Goal: Task Accomplishment & Management: Use online tool/utility

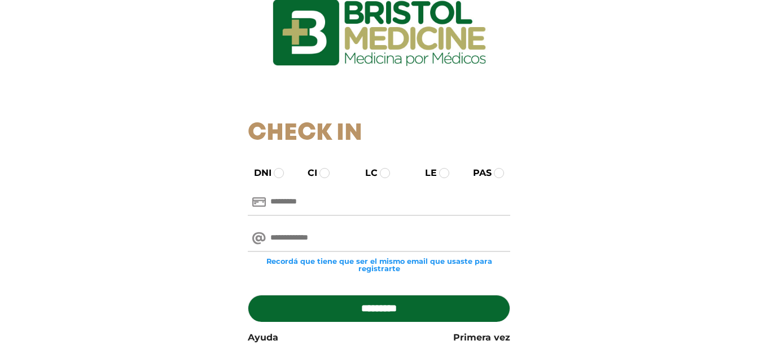
scroll to position [33, 0]
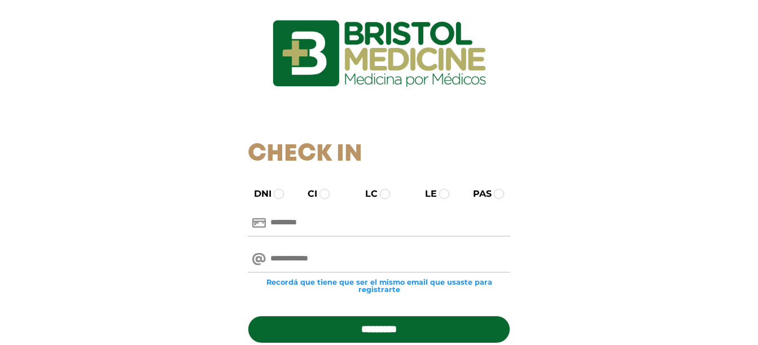
click at [360, 221] on input "text" at bounding box center [379, 223] width 262 height 27
type input "********"
click at [361, 262] on input "email" at bounding box center [379, 259] width 262 height 27
type input "**********"
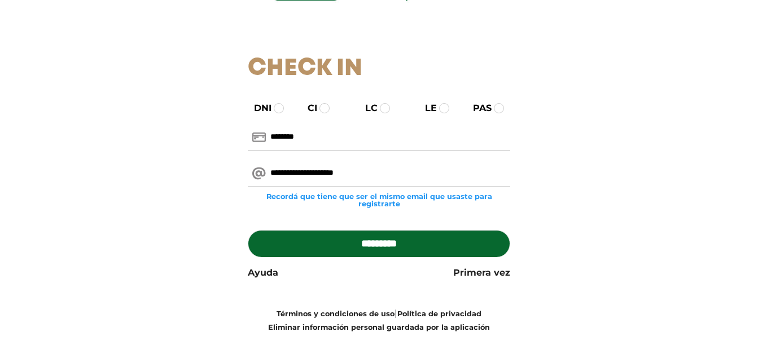
scroll to position [146, 0]
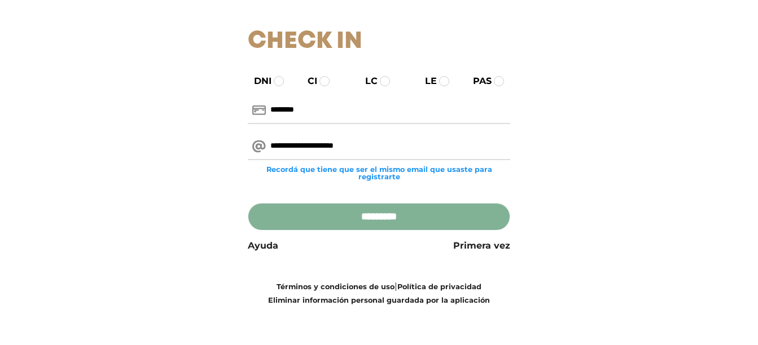
click at [447, 215] on input "*********" at bounding box center [379, 216] width 262 height 27
type input "**********"
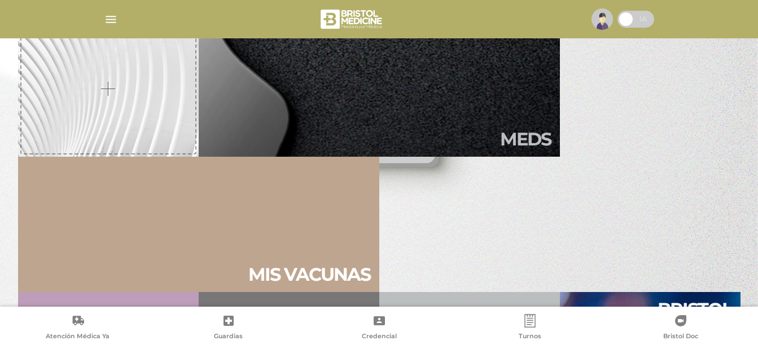
scroll to position [339, 0]
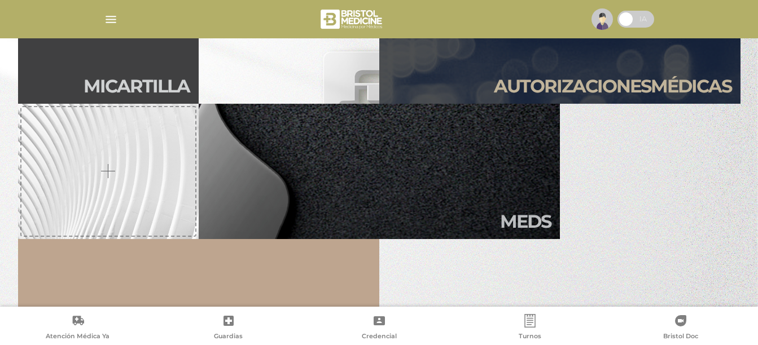
click at [647, 20] on span at bounding box center [635, 19] width 37 height 17
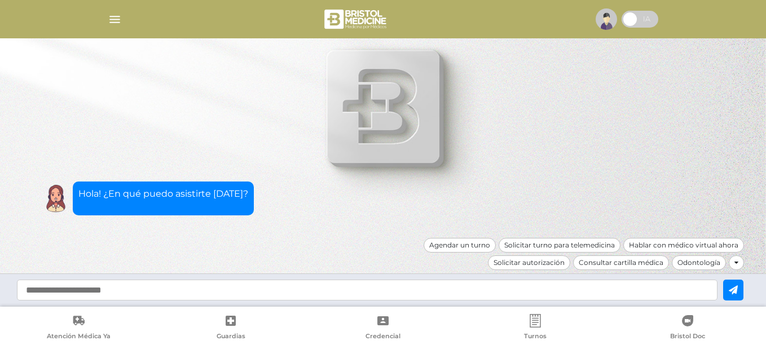
click at [630, 18] on span at bounding box center [640, 19] width 37 height 17
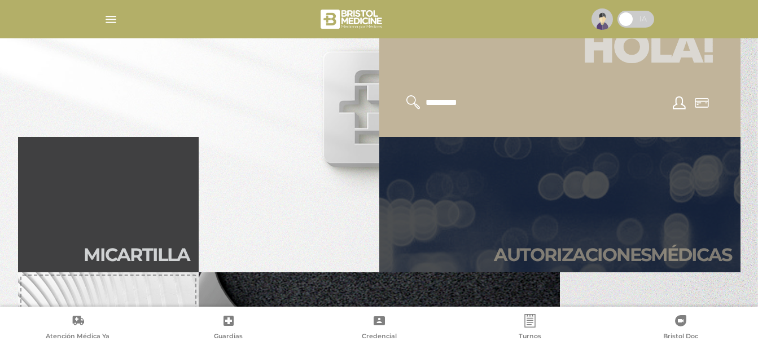
scroll to position [169, 0]
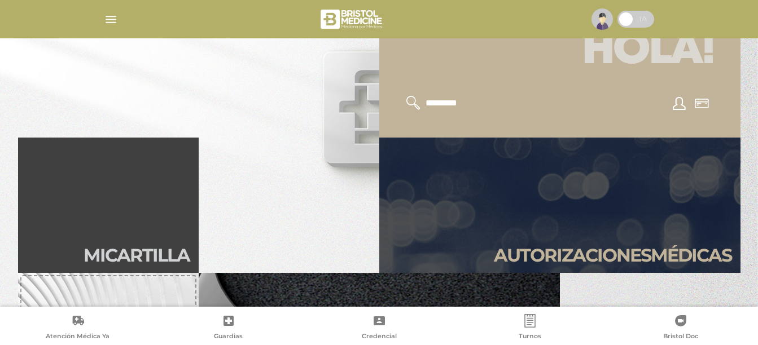
click at [623, 178] on link "Autori zaciones médicas" at bounding box center [559, 205] width 361 height 135
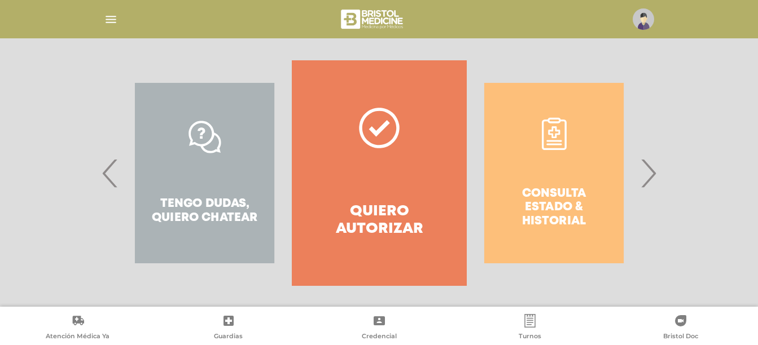
scroll to position [221, 0]
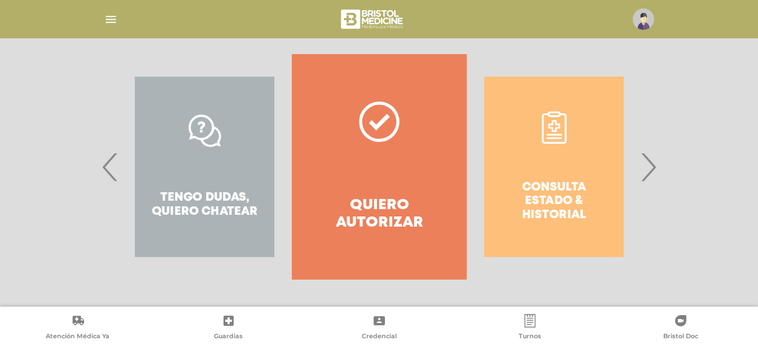
click at [435, 185] on link "Quiero autorizar" at bounding box center [379, 167] width 174 height 226
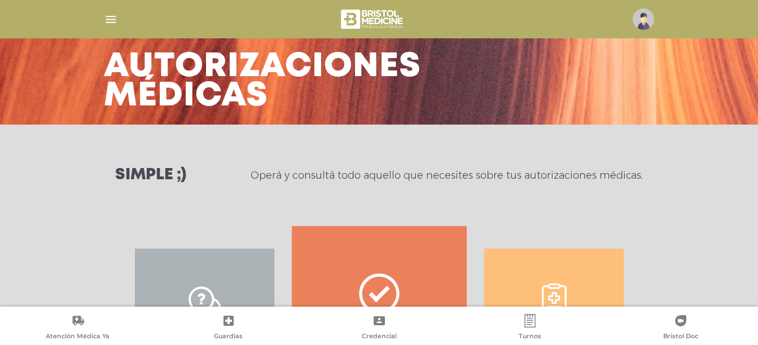
scroll to position [0, 0]
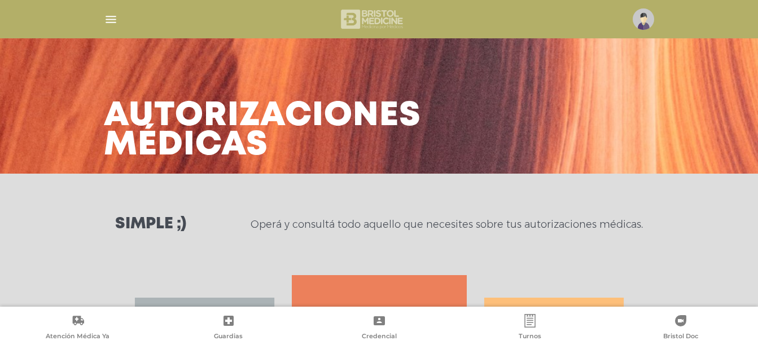
click at [362, 19] on img at bounding box center [372, 19] width 67 height 27
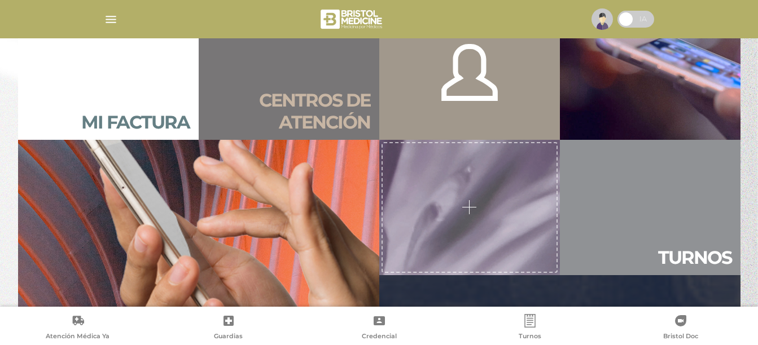
scroll to position [847, 0]
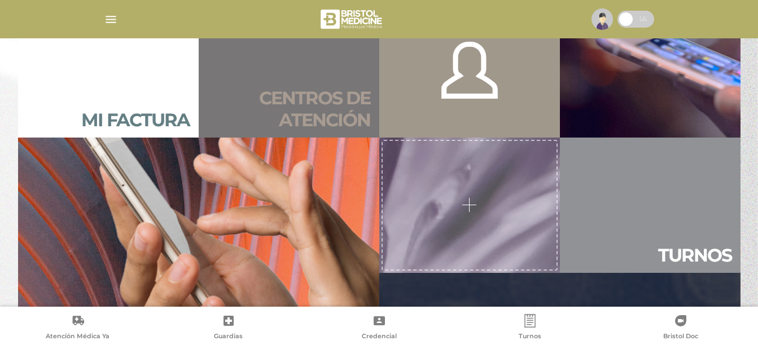
click at [321, 115] on h2 "Centros de atención" at bounding box center [289, 108] width 163 height 43
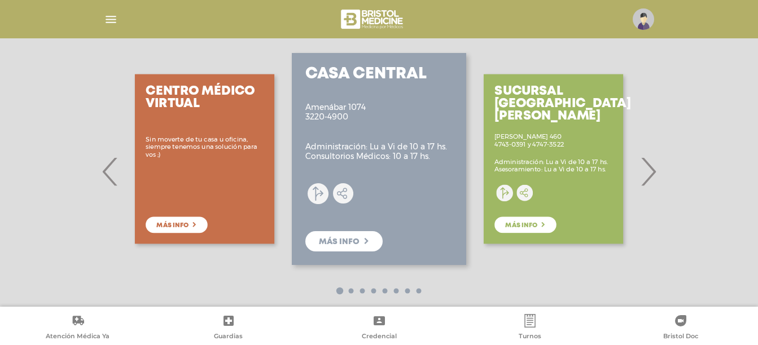
scroll to position [208, 0]
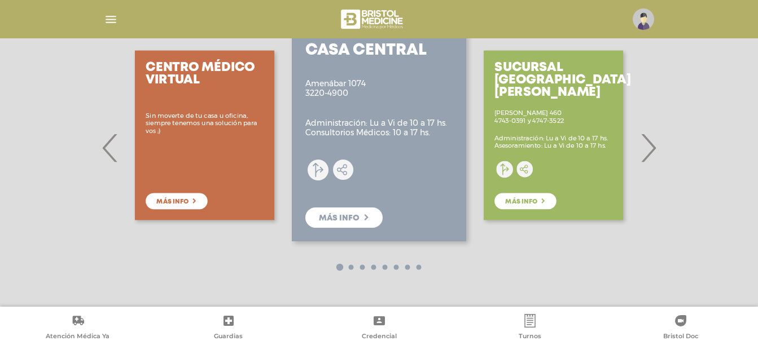
click at [652, 150] on span "›" at bounding box center [648, 147] width 22 height 61
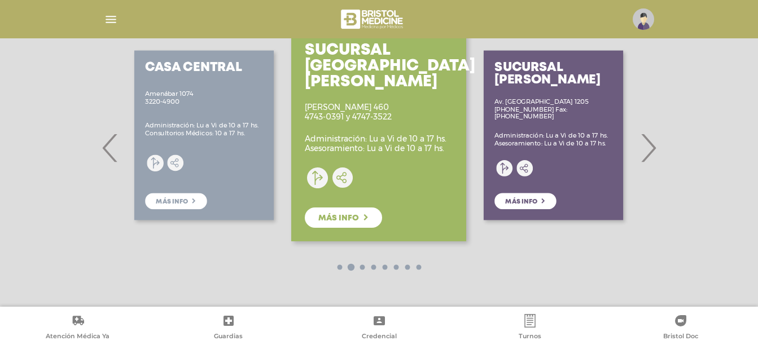
click at [650, 147] on span "›" at bounding box center [648, 147] width 22 height 61
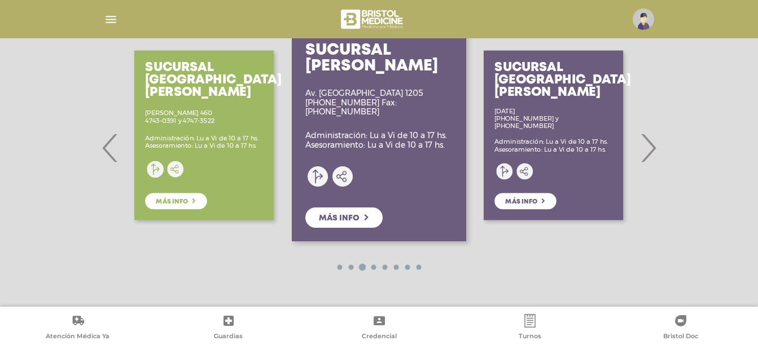
click at [650, 148] on span "›" at bounding box center [648, 147] width 22 height 61
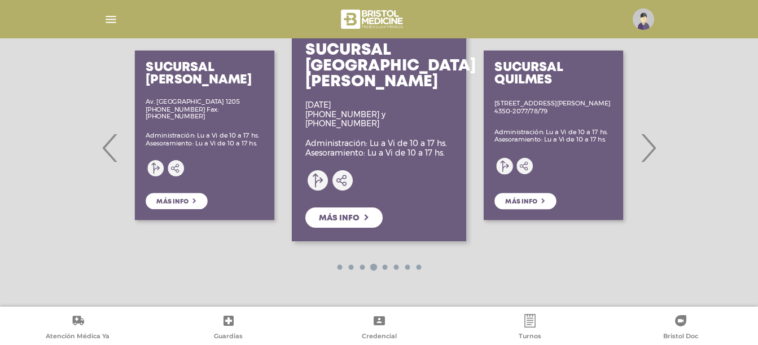
click at [650, 147] on span "›" at bounding box center [648, 147] width 22 height 61
click at [347, 214] on span "Más info" at bounding box center [339, 218] width 41 height 8
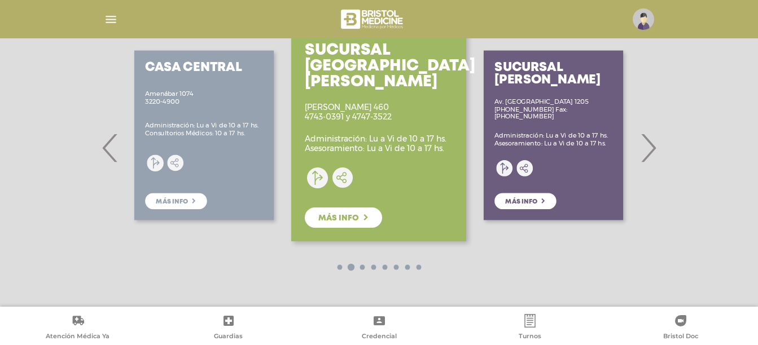
click at [107, 156] on span "‹" at bounding box center [110, 147] width 22 height 61
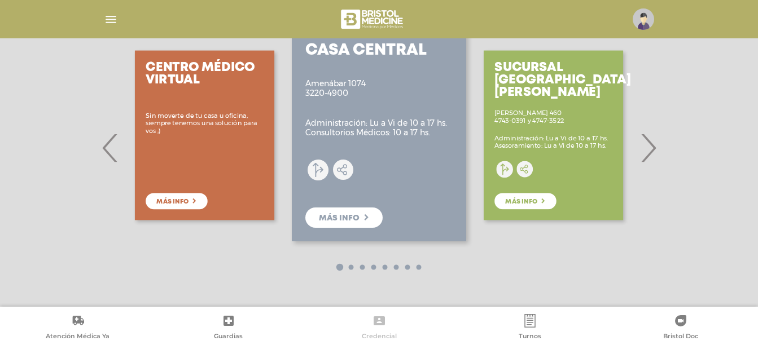
click at [380, 329] on link "Credencial" at bounding box center [379, 328] width 151 height 29
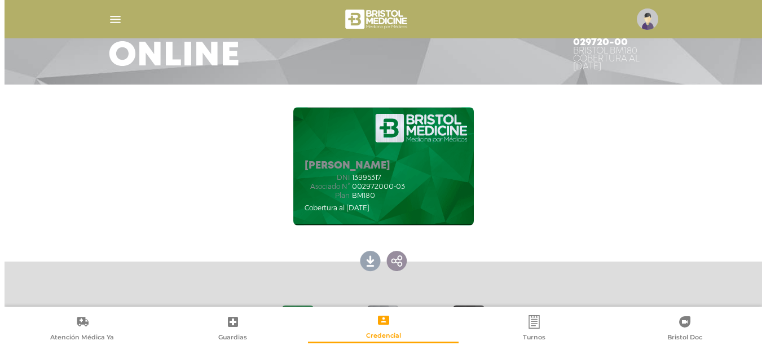
scroll to position [72, 0]
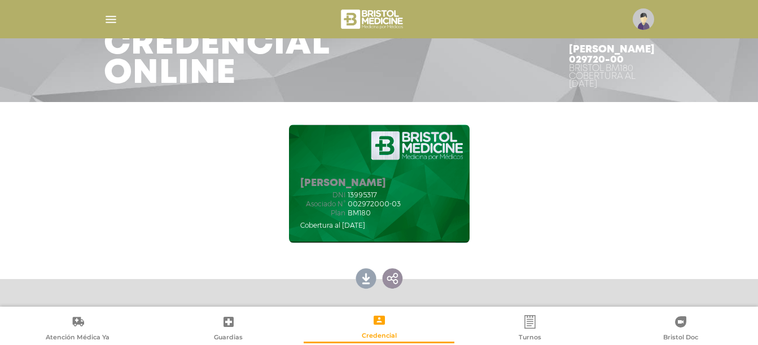
click at [114, 16] on img "button" at bounding box center [111, 19] width 14 height 14
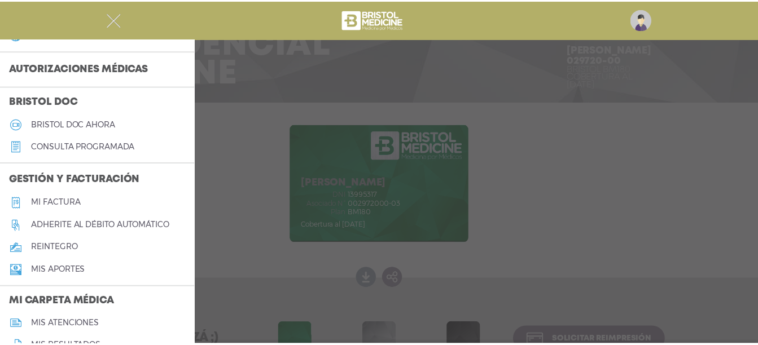
scroll to position [282, 0]
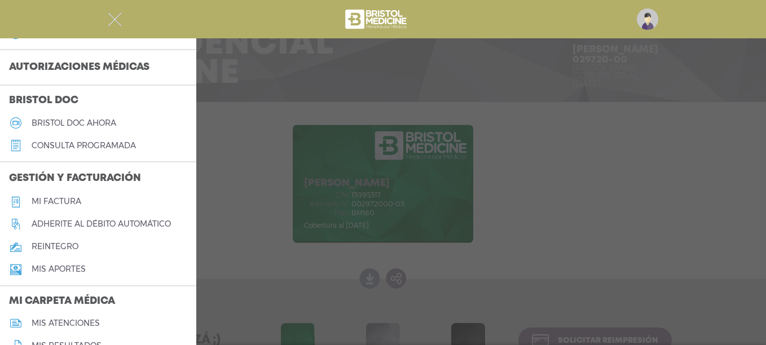
click at [68, 248] on h5 "reintegro" at bounding box center [55, 247] width 47 height 10
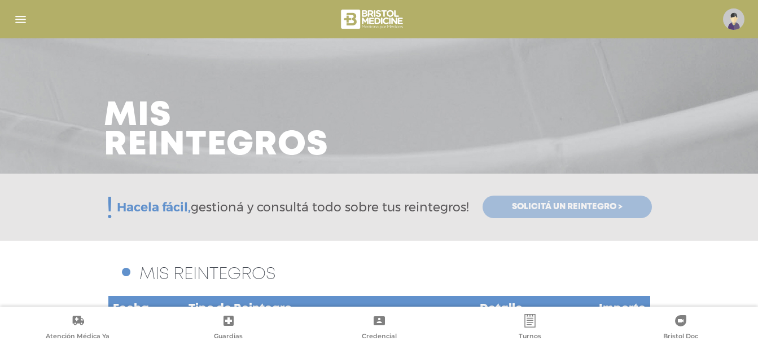
click at [530, 206] on span "Solicitá un reintegro >" at bounding box center [567, 207] width 111 height 10
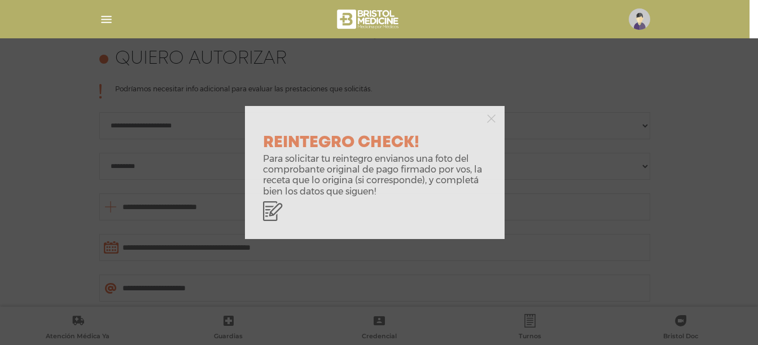
scroll to position [501, 0]
click at [489, 121] on icon "button" at bounding box center [491, 119] width 8 height 8
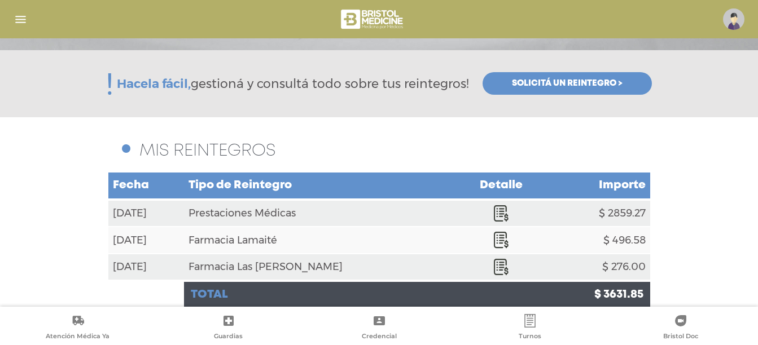
scroll to position [139, 0]
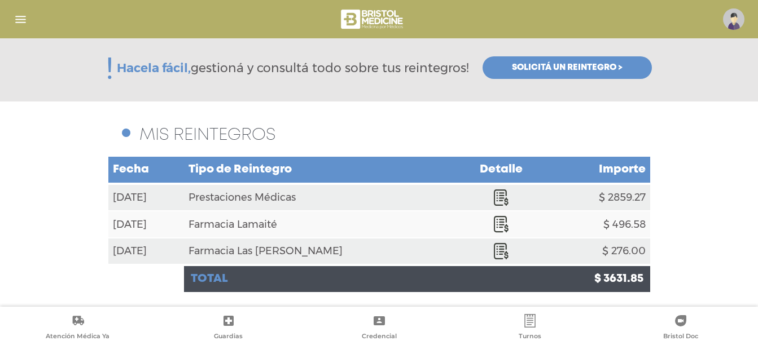
click at [499, 247] on icon at bounding box center [502, 246] width 6 height 1
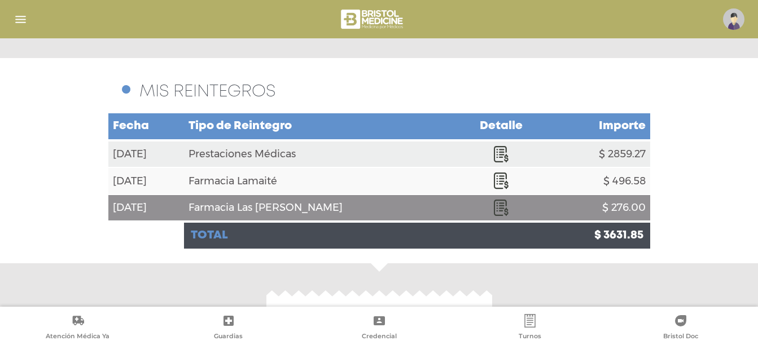
scroll to position [128, 0]
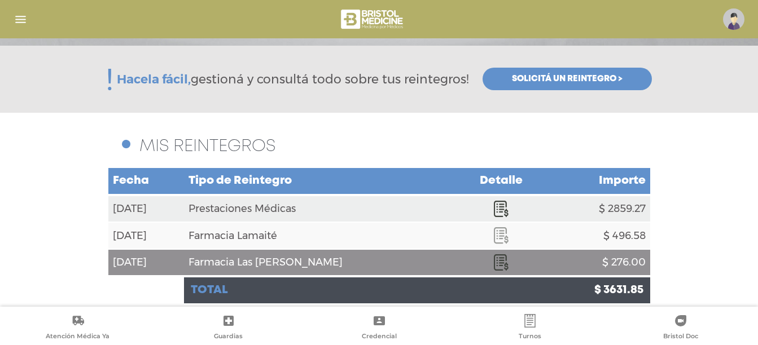
click at [494, 237] on icon at bounding box center [501, 235] width 15 height 16
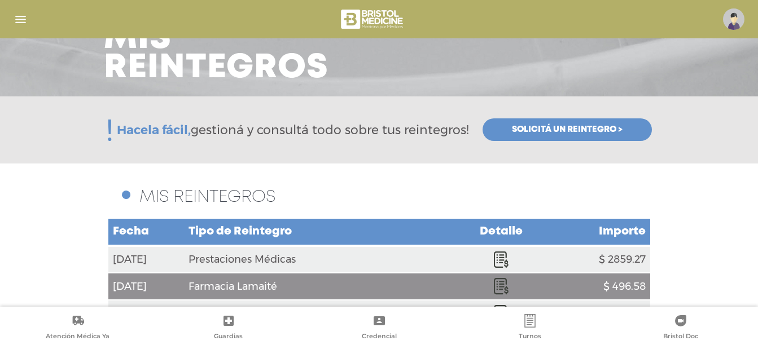
scroll to position [72, 0]
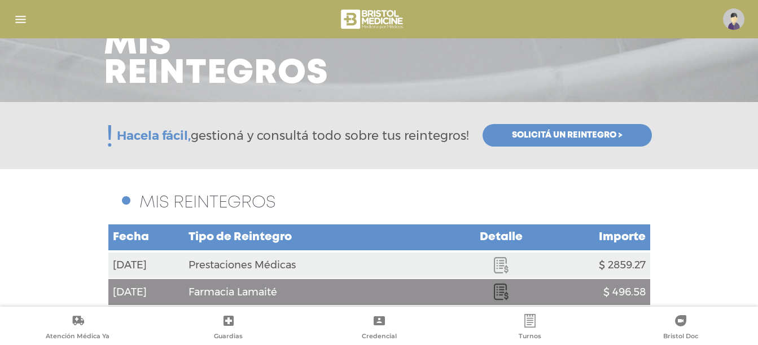
click at [494, 257] on icon at bounding box center [501, 265] width 15 height 16
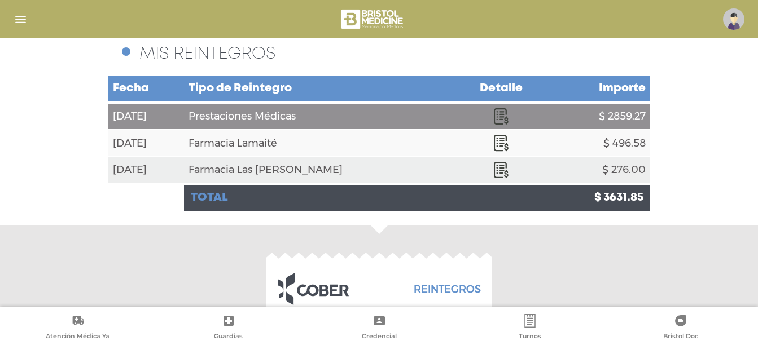
scroll to position [254, 0]
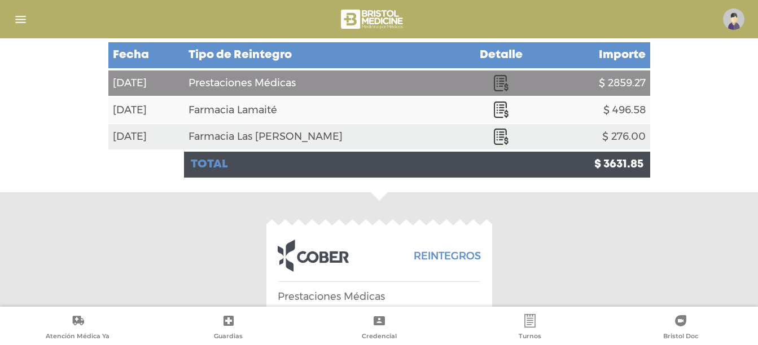
click at [427, 107] on td "Farmacia Lamaité" at bounding box center [321, 110] width 274 height 27
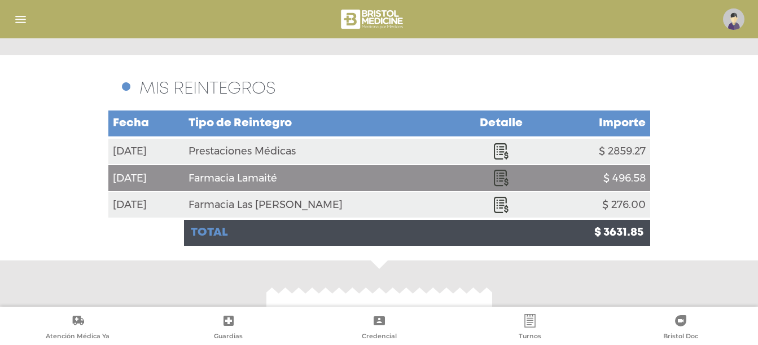
scroll to position [128, 0]
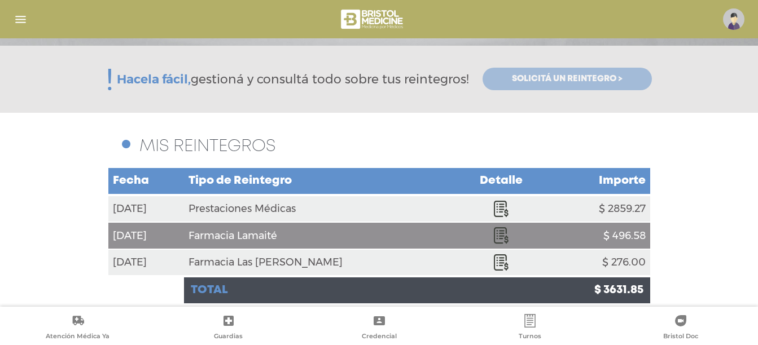
click at [516, 82] on span "Solicitá un reintegro >" at bounding box center [567, 79] width 111 height 10
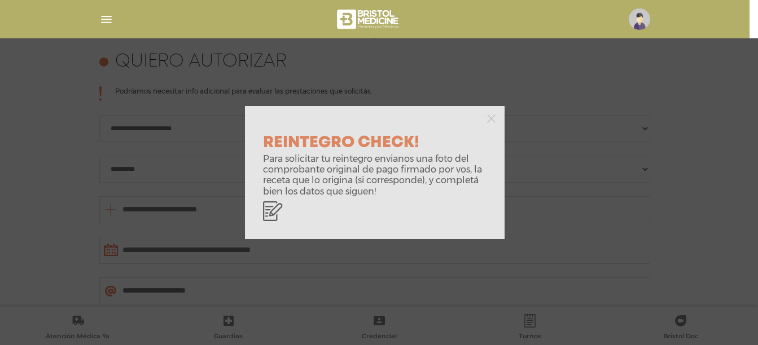
scroll to position [501, 0]
click at [492, 121] on icon "button" at bounding box center [491, 119] width 8 height 8
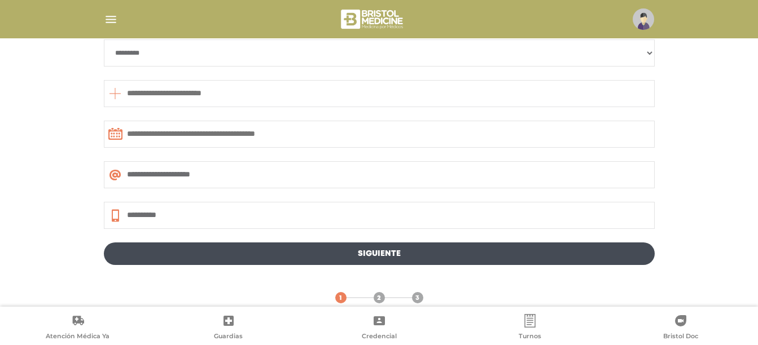
scroll to position [630, 0]
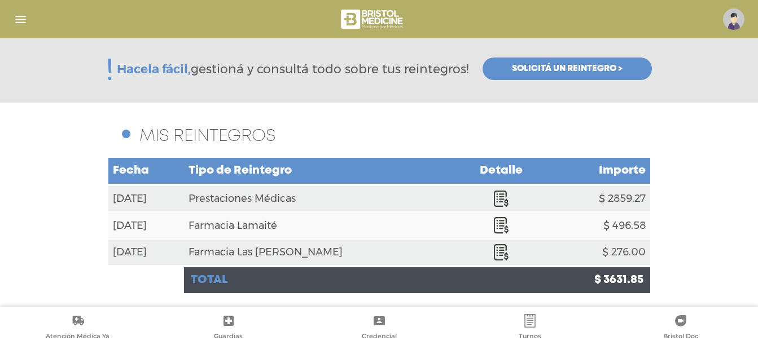
scroll to position [139, 0]
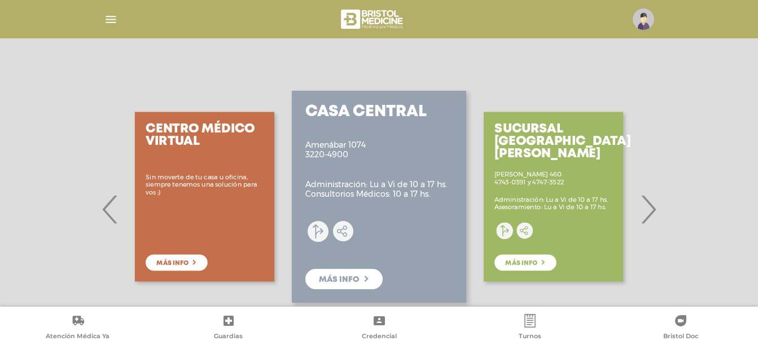
scroll to position [169, 0]
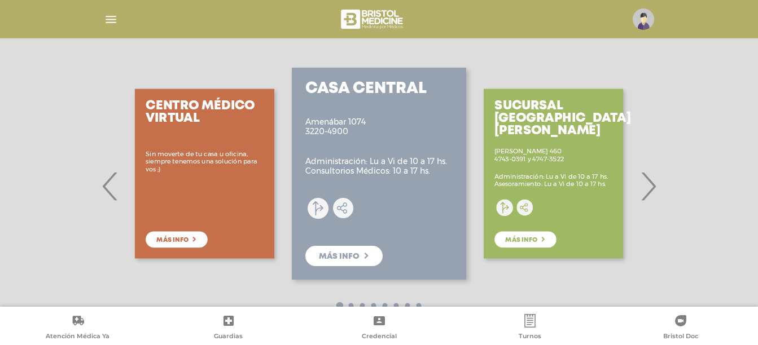
click at [170, 240] on div "Centro Médico Virtual Sin moverte de tu casa u oficina, siempre tenemos una sol…" at bounding box center [204, 174] width 174 height 226
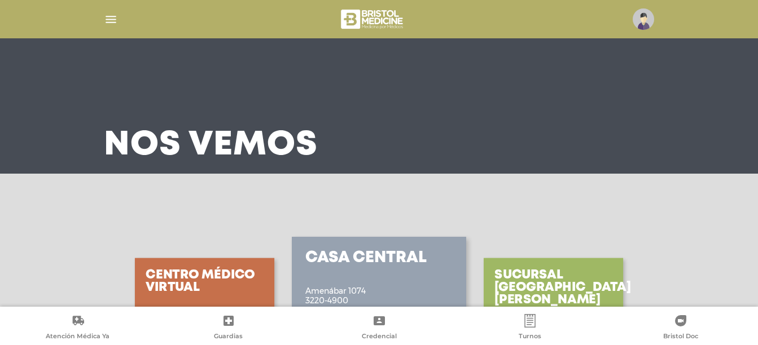
scroll to position [208, 0]
